Goal: Task Accomplishment & Management: Use online tool/utility

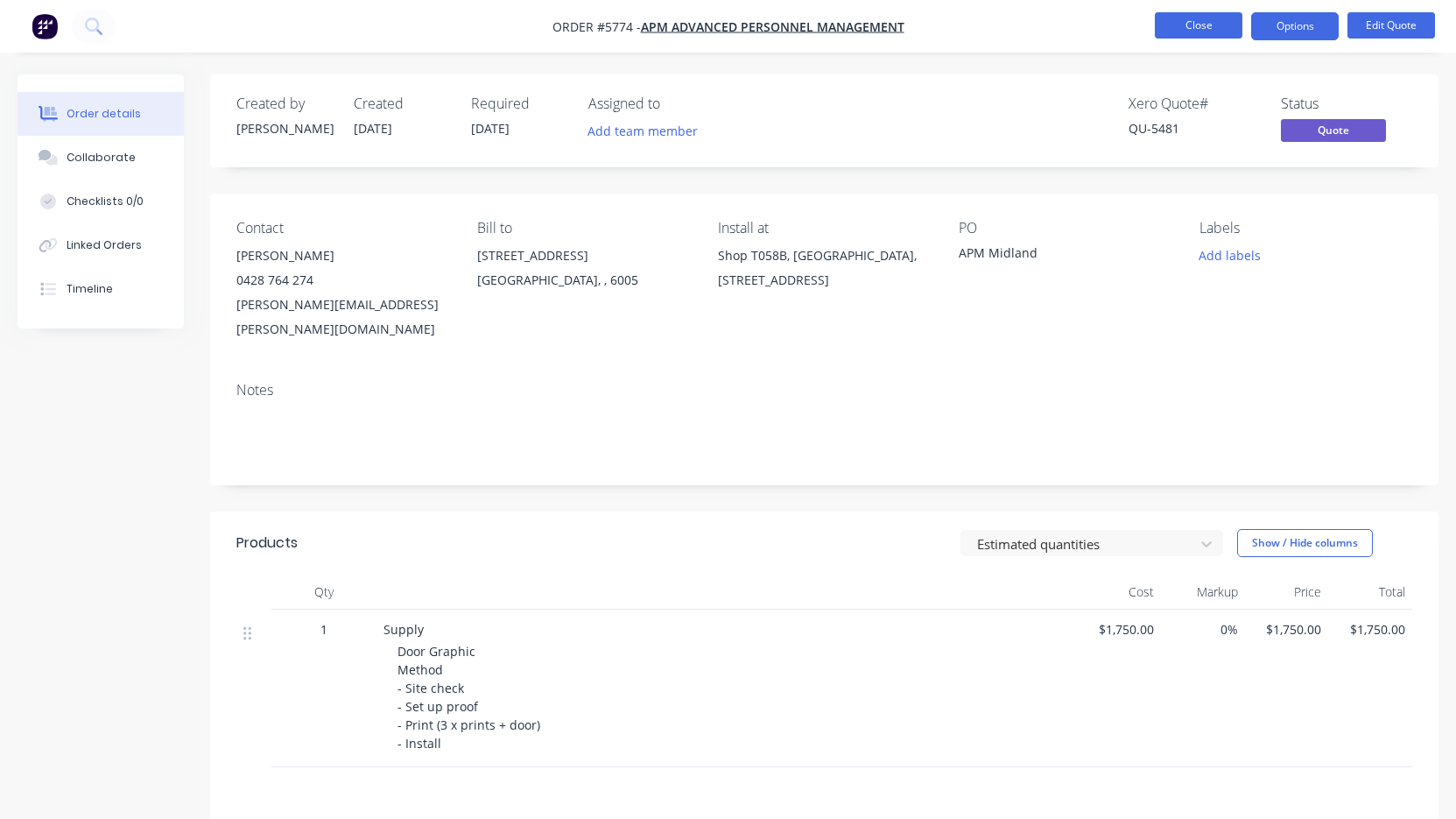
click at [1199, 21] on button "Close" at bounding box center [1199, 25] width 88 height 26
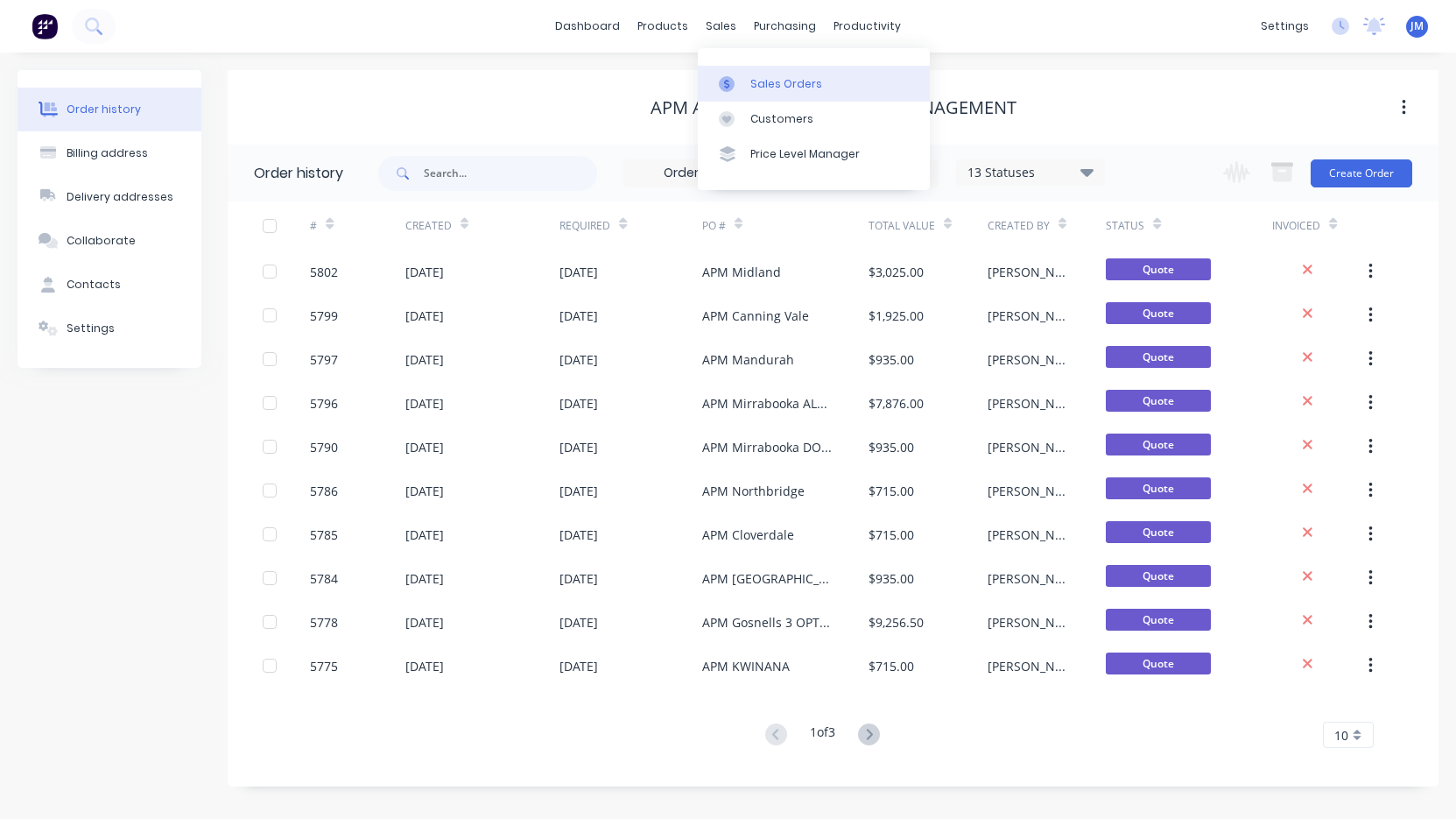
click at [752, 85] on div "Sales Orders" at bounding box center [786, 84] width 72 height 16
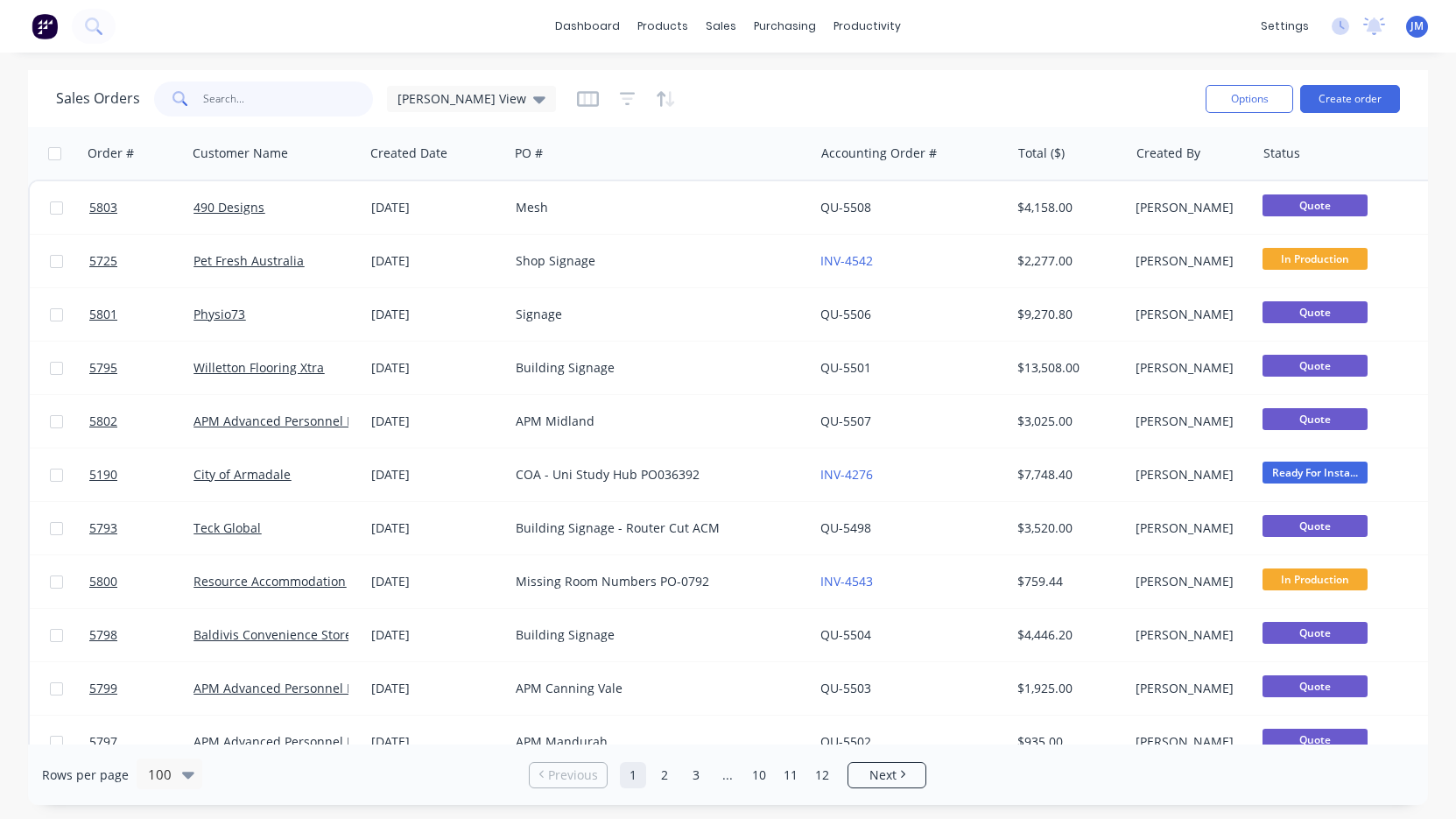
click at [268, 99] on input "text" at bounding box center [288, 99] width 170 height 35
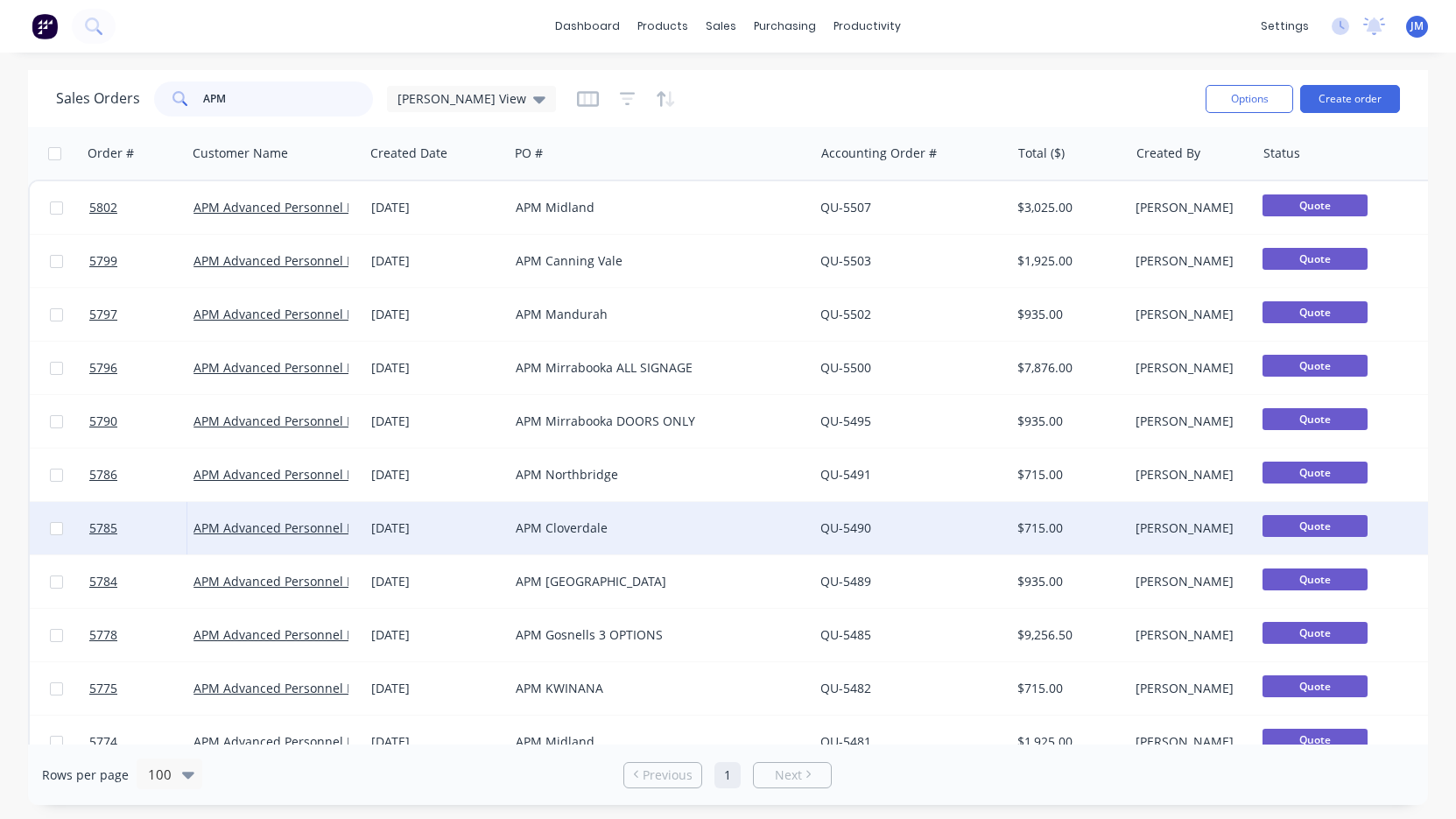
type input "APM"
click at [627, 508] on div "APM Cloverdale" at bounding box center [660, 528] width 305 height 52
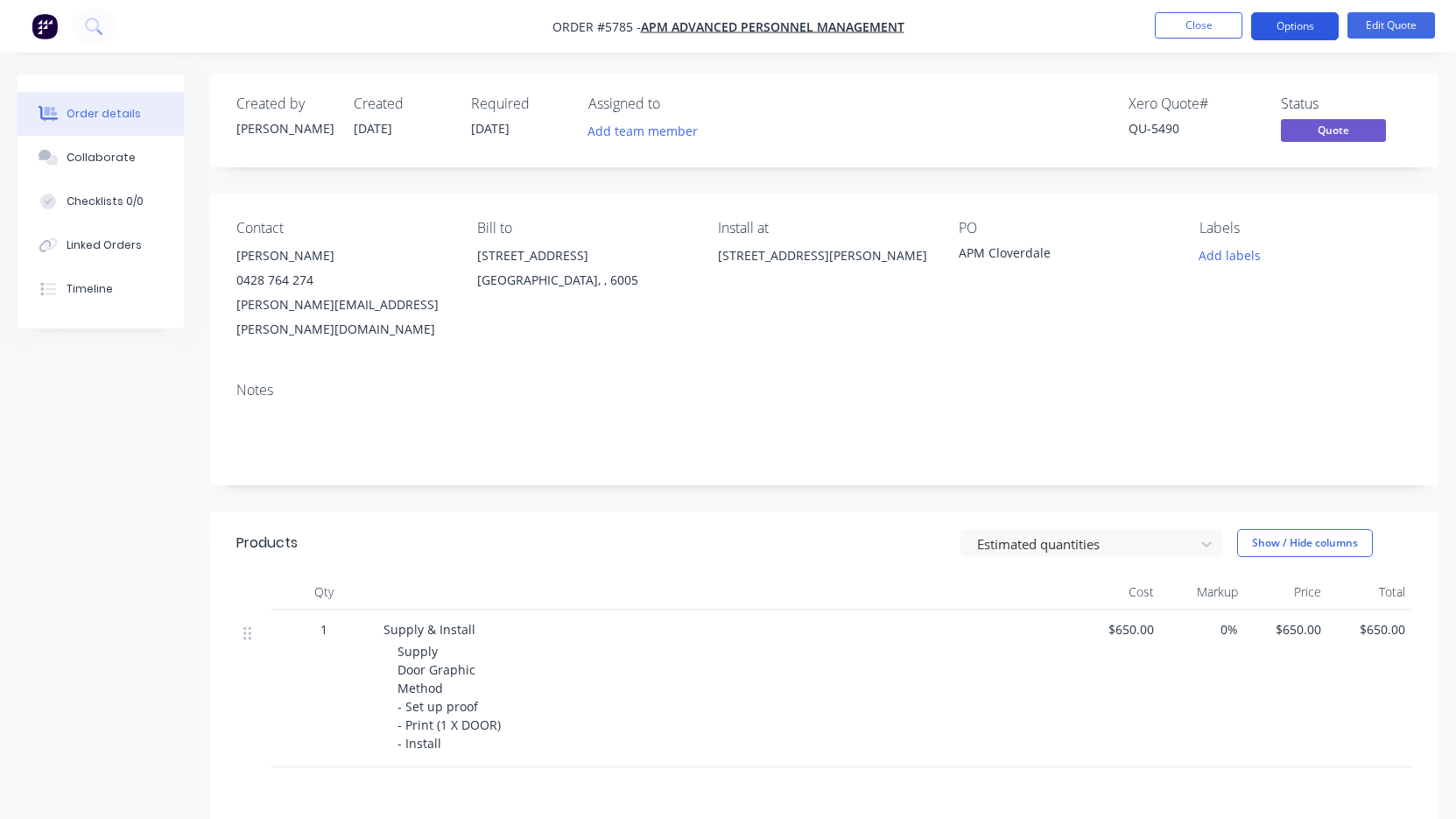
click at [1314, 21] on button "Options" at bounding box center [1295, 26] width 88 height 28
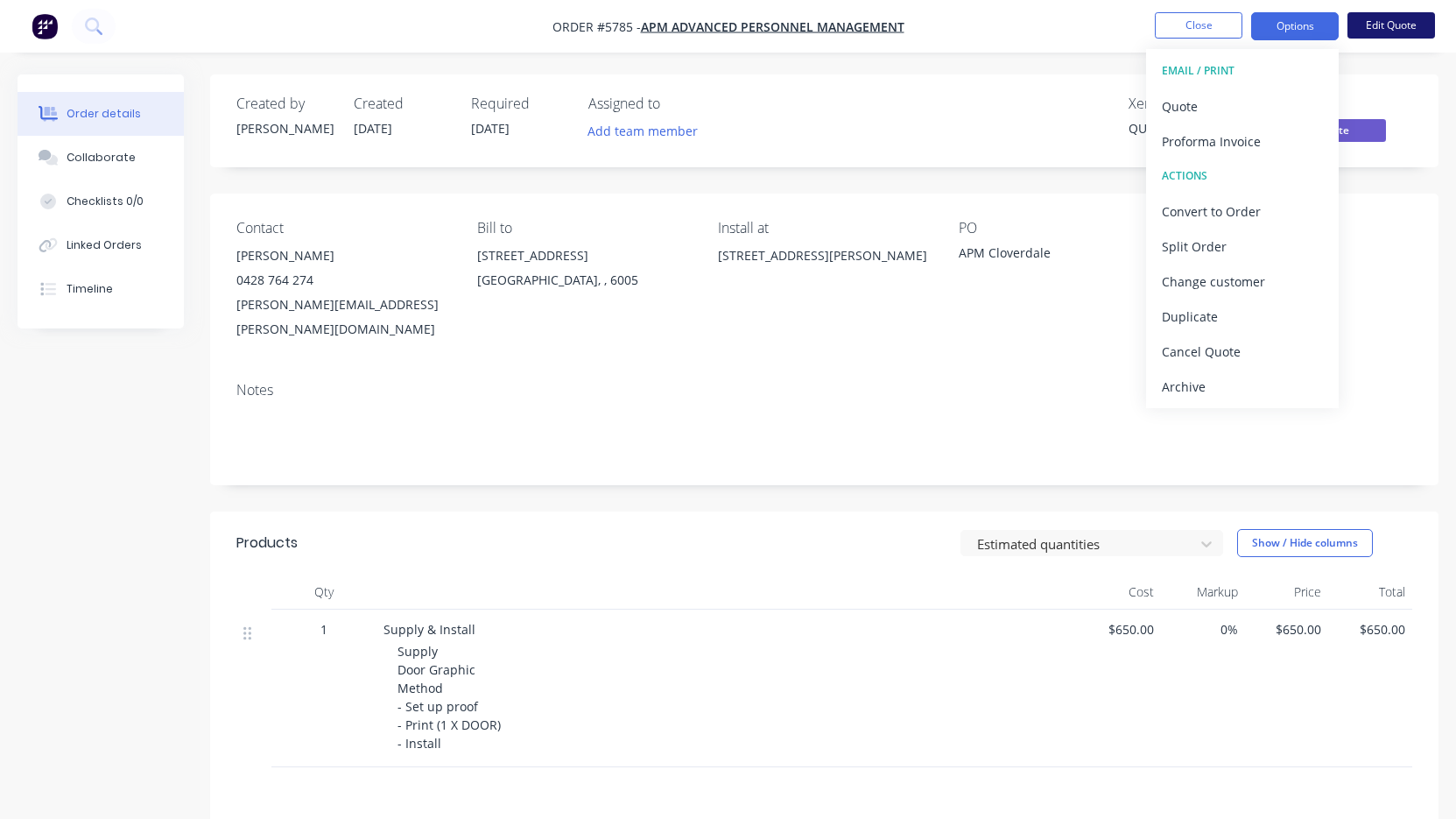
click at [1395, 22] on button "Edit Quote" at bounding box center [1392, 25] width 88 height 26
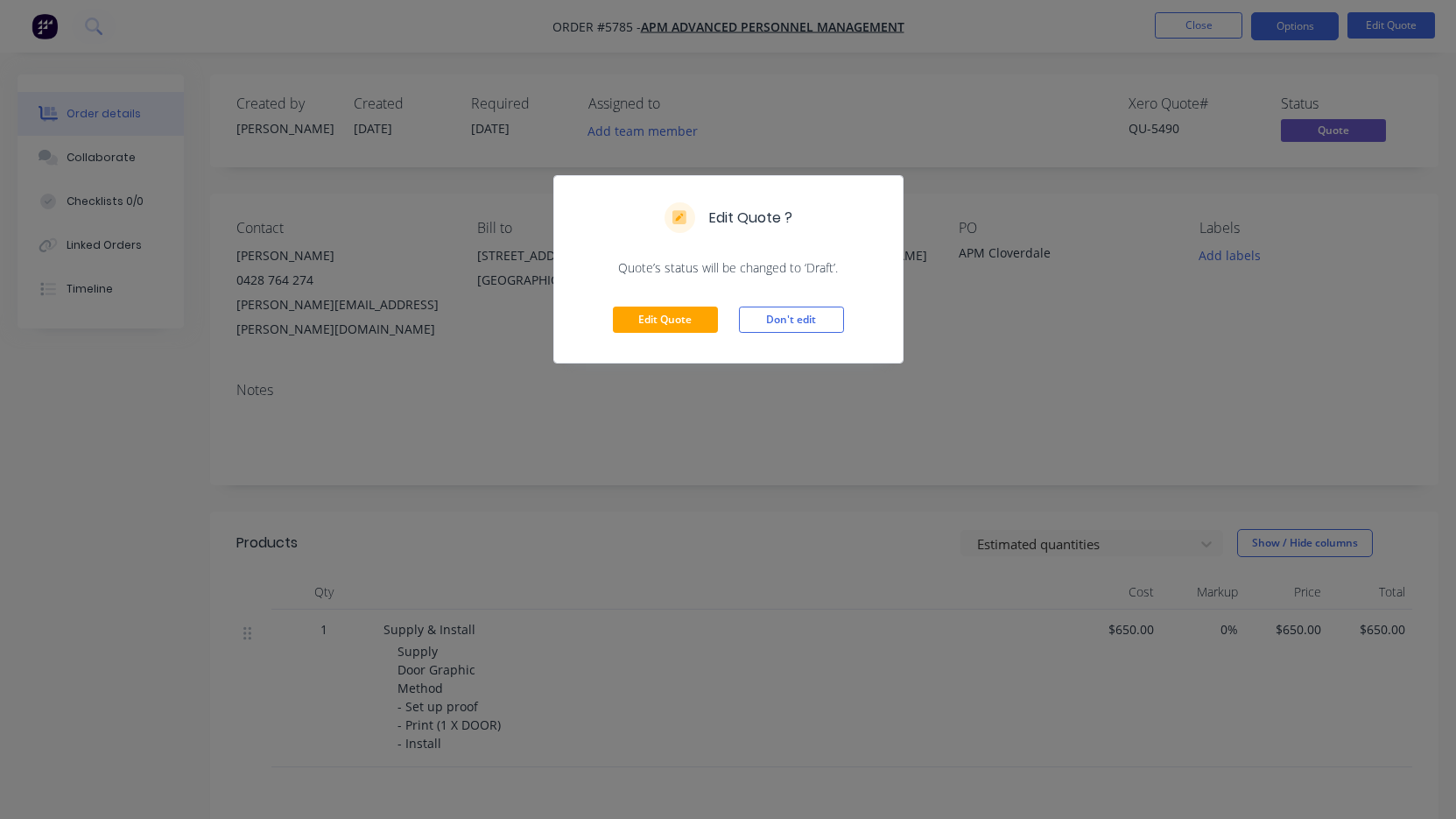
click at [667, 342] on div "Edit Quote Don't edit" at bounding box center [728, 320] width 348 height 86
click at [661, 334] on div "Edit Quote Don't edit" at bounding box center [728, 320] width 348 height 86
click at [660, 325] on button "Edit Quote" at bounding box center [665, 320] width 105 height 26
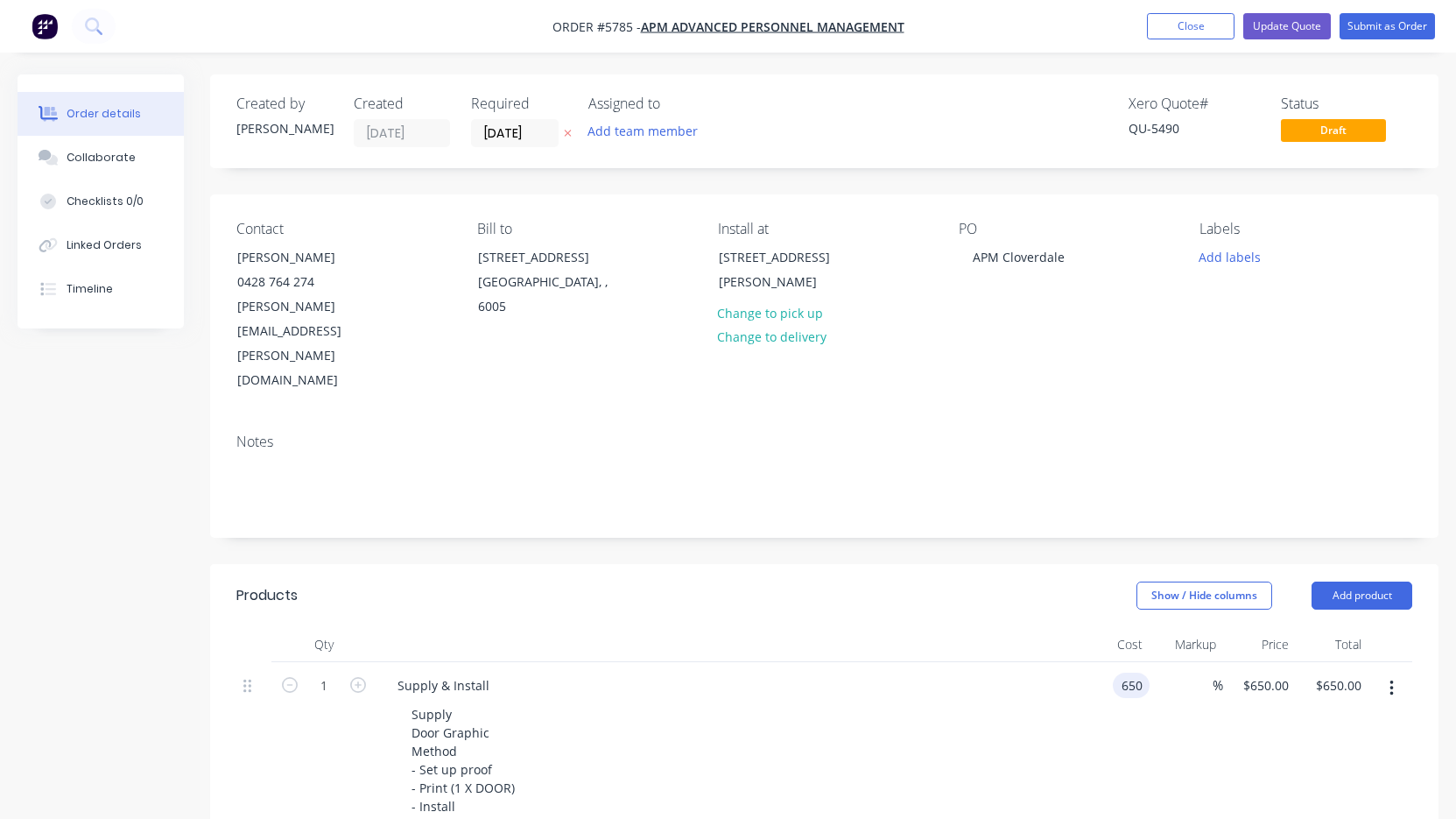
click at [1126, 673] on input "650" at bounding box center [1135, 685] width 30 height 25
type input "$600.00"
click at [949, 702] on div "Supply Door Graphic Method - Set up proof - Print (1 X DOOR) - Install" at bounding box center [734, 760] width 673 height 117
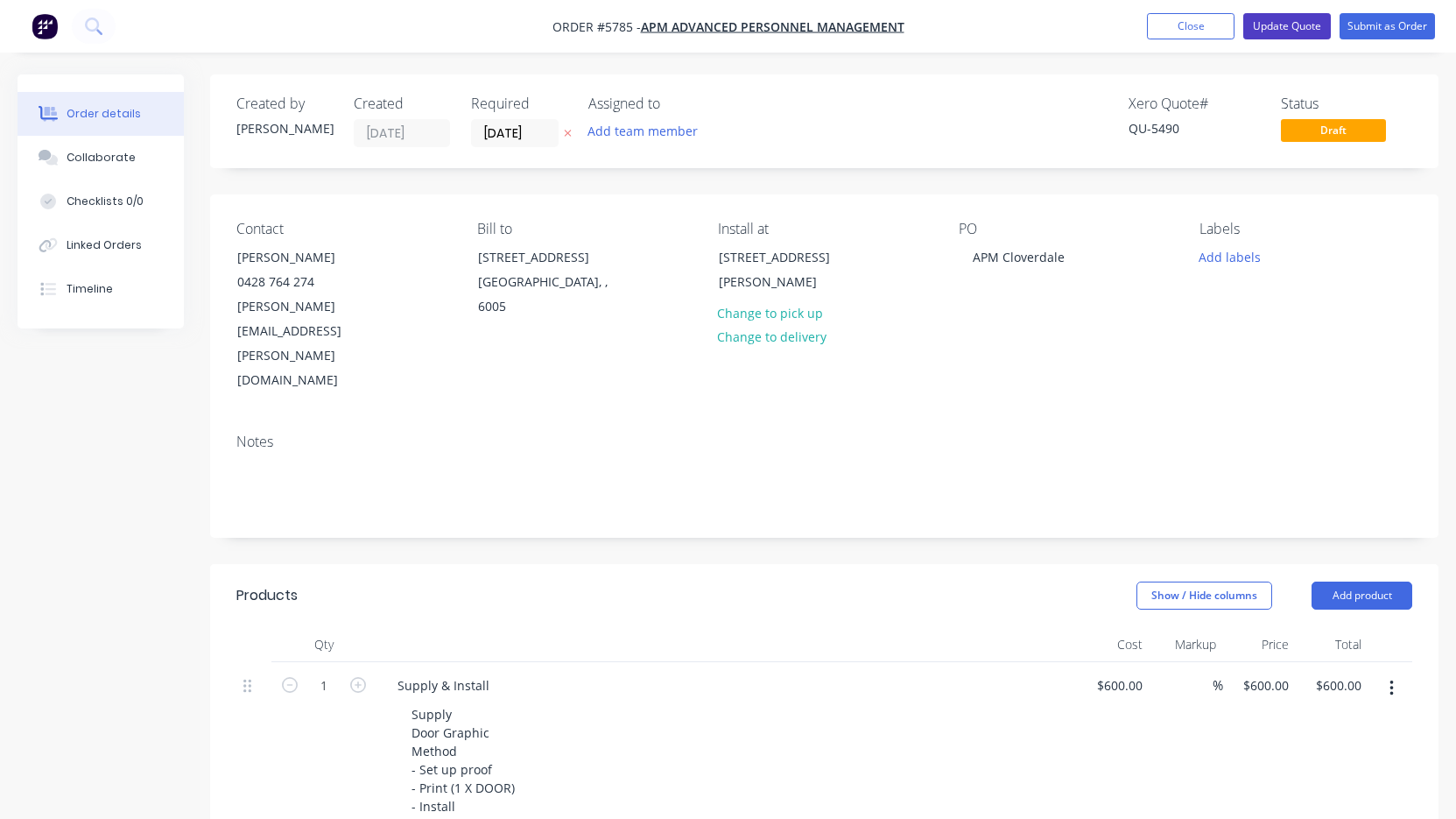
click at [1319, 20] on button "Update Quote" at bounding box center [1287, 26] width 88 height 26
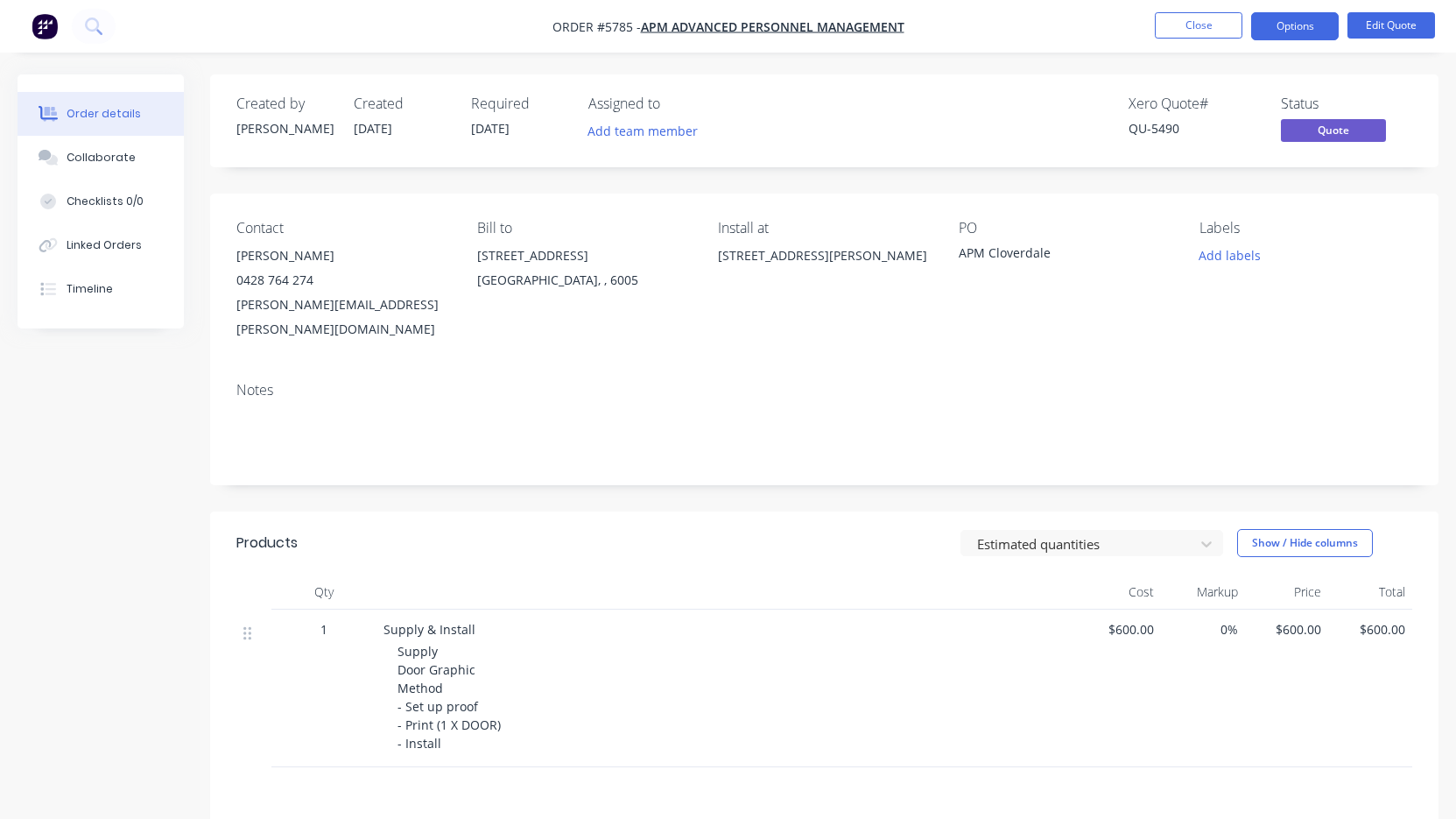
click at [1300, 27] on button "Options" at bounding box center [1295, 26] width 88 height 28
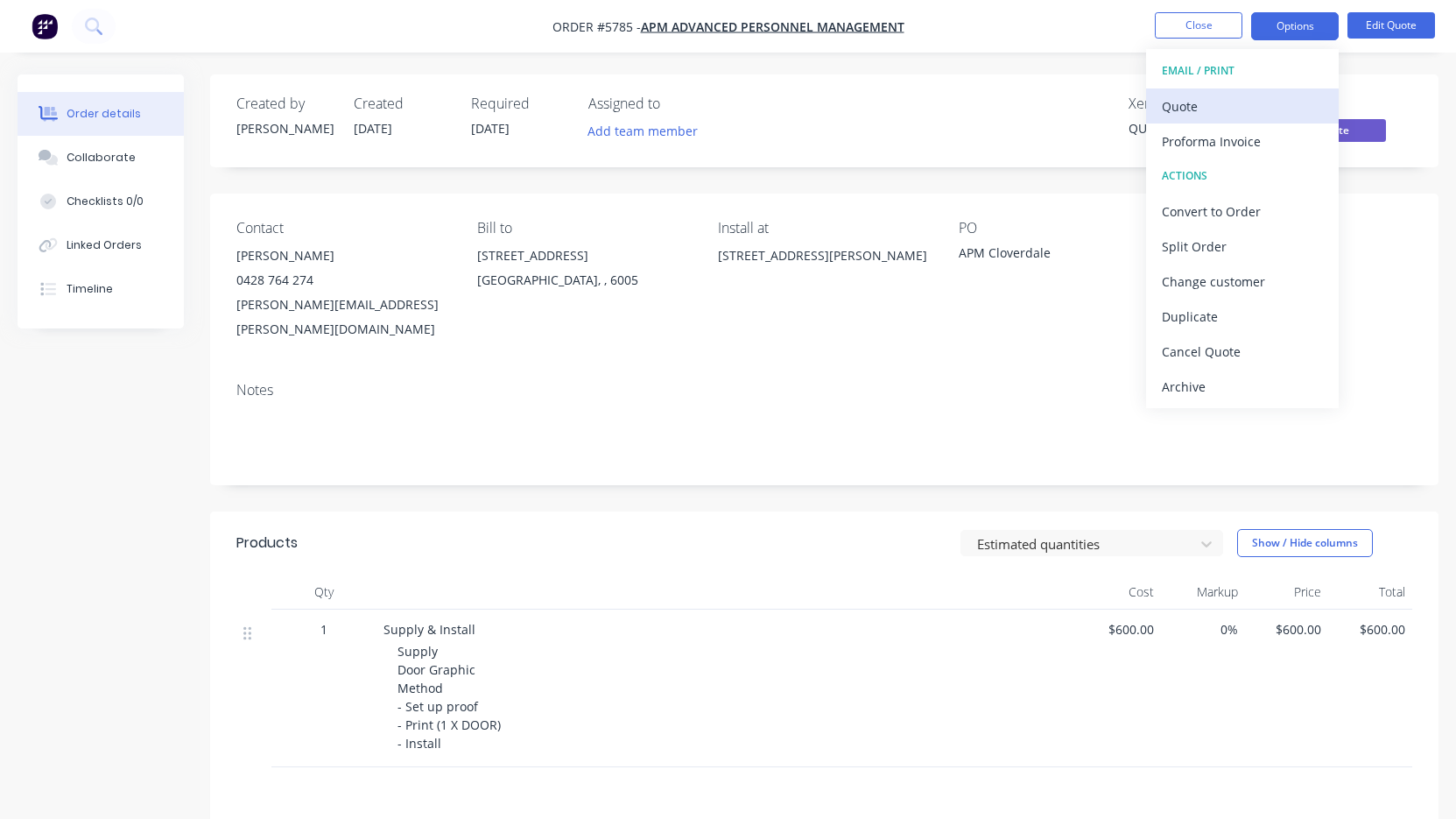
click at [1276, 94] on div "Quote" at bounding box center [1242, 106] width 161 height 25
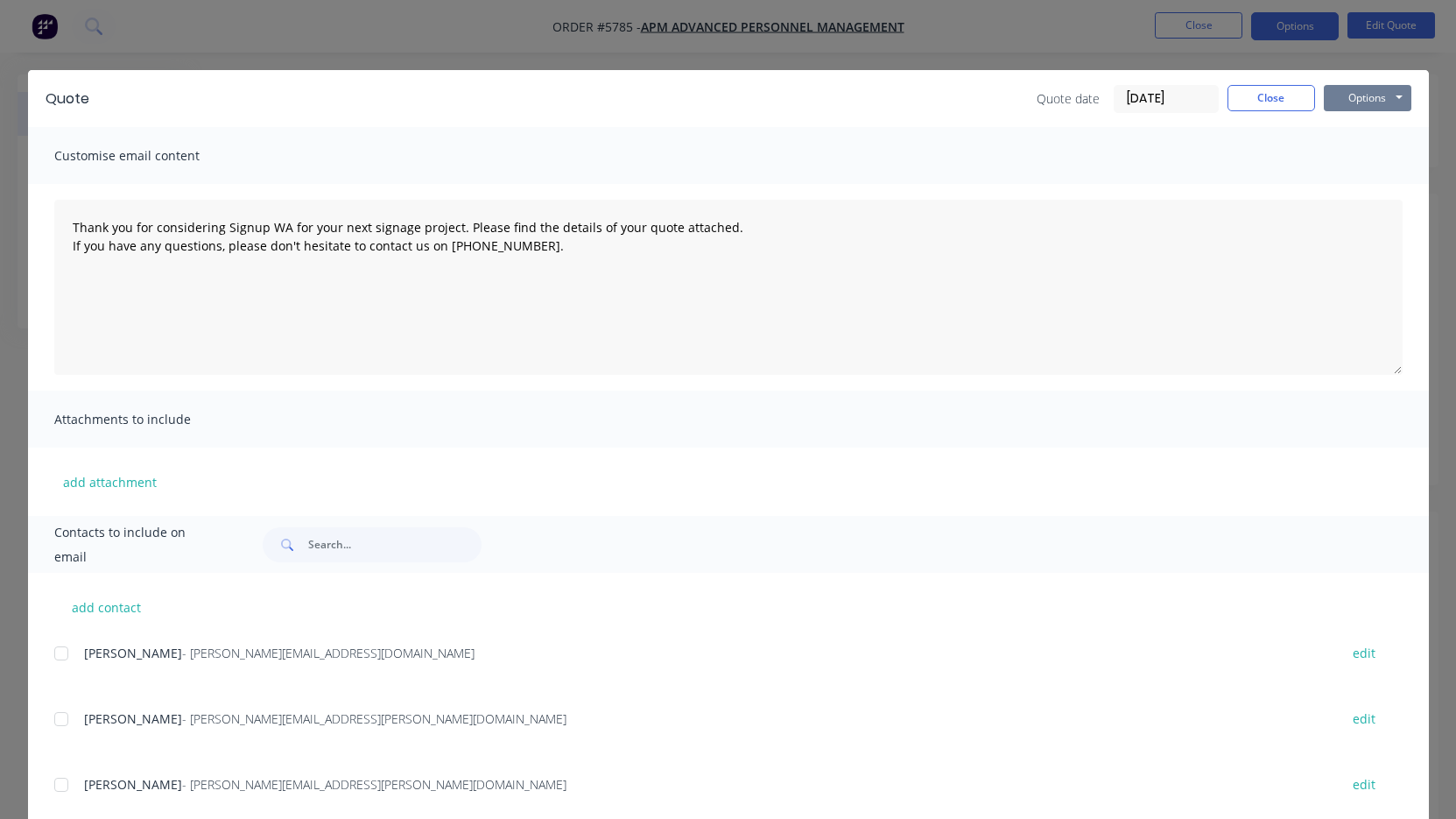
click at [1359, 91] on button "Options" at bounding box center [1368, 98] width 88 height 26
click at [1368, 154] on button "Print" at bounding box center [1380, 157] width 112 height 29
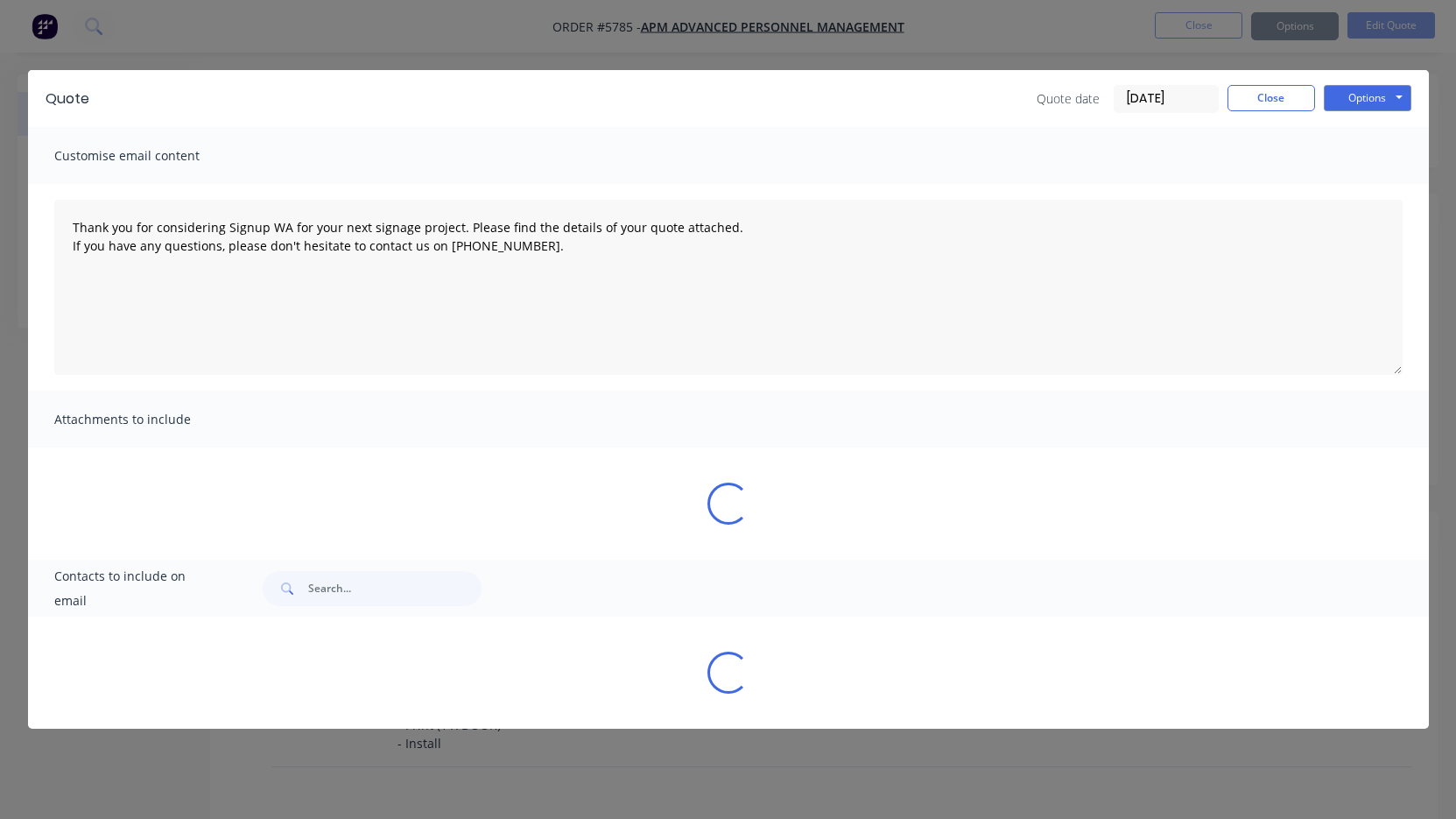
type textarea "Thank you for considering Signup WA for your next signage project. Please find …"
